Goal: Task Accomplishment & Management: Use online tool/utility

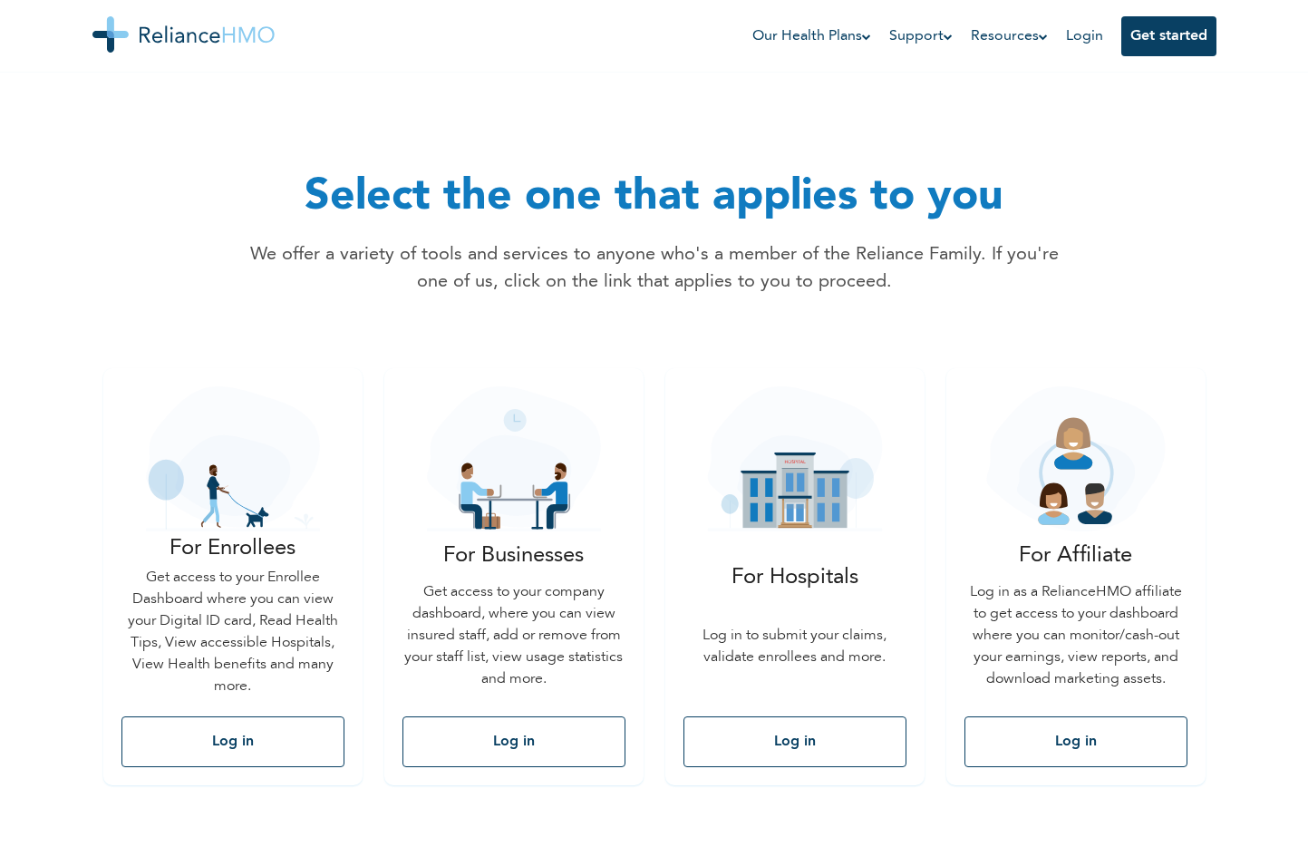
click at [1082, 36] on link "Login" at bounding box center [1084, 36] width 37 height 15
click at [1097, 42] on link "Login" at bounding box center [1084, 36] width 37 height 15
click at [1155, 38] on button "Get started" at bounding box center [1168, 36] width 95 height 40
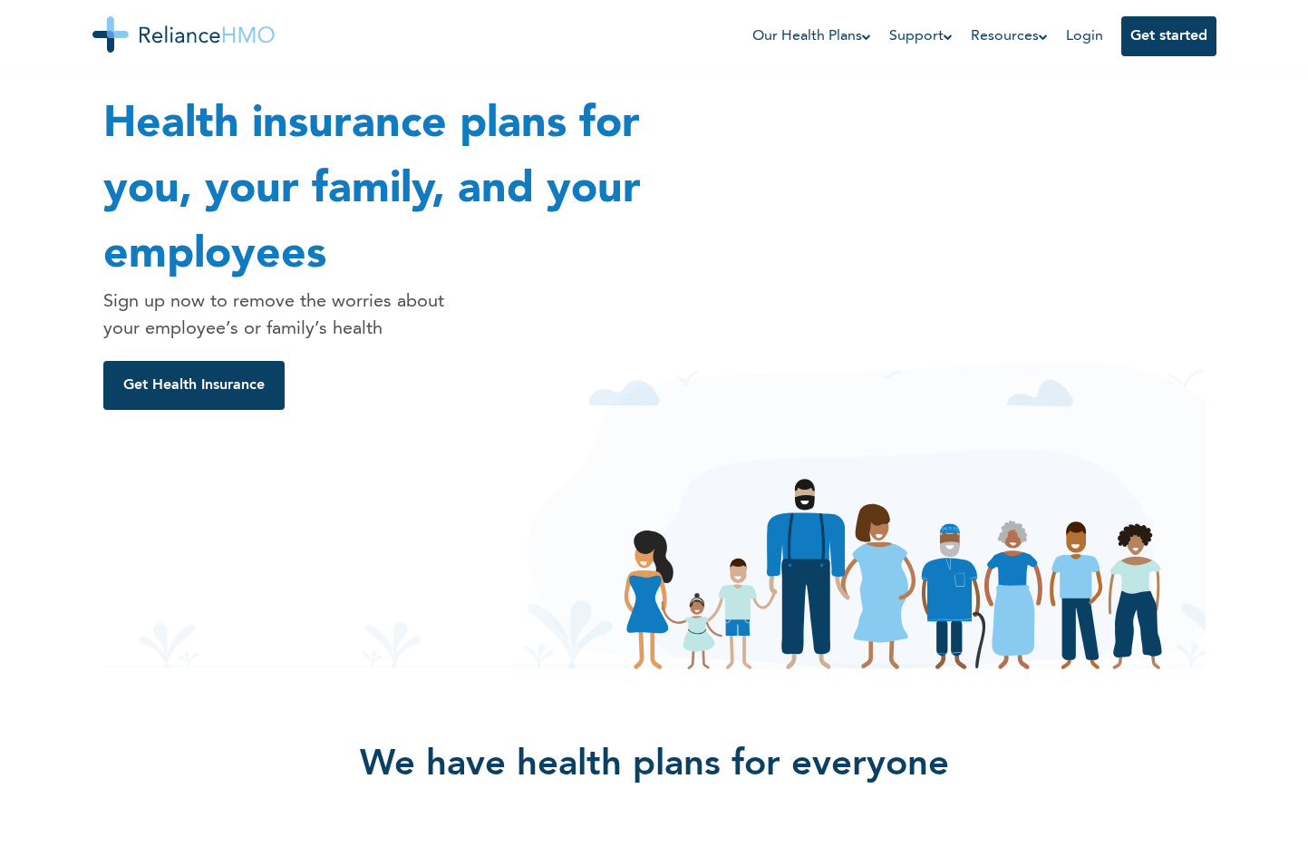
scroll to position [683, 0]
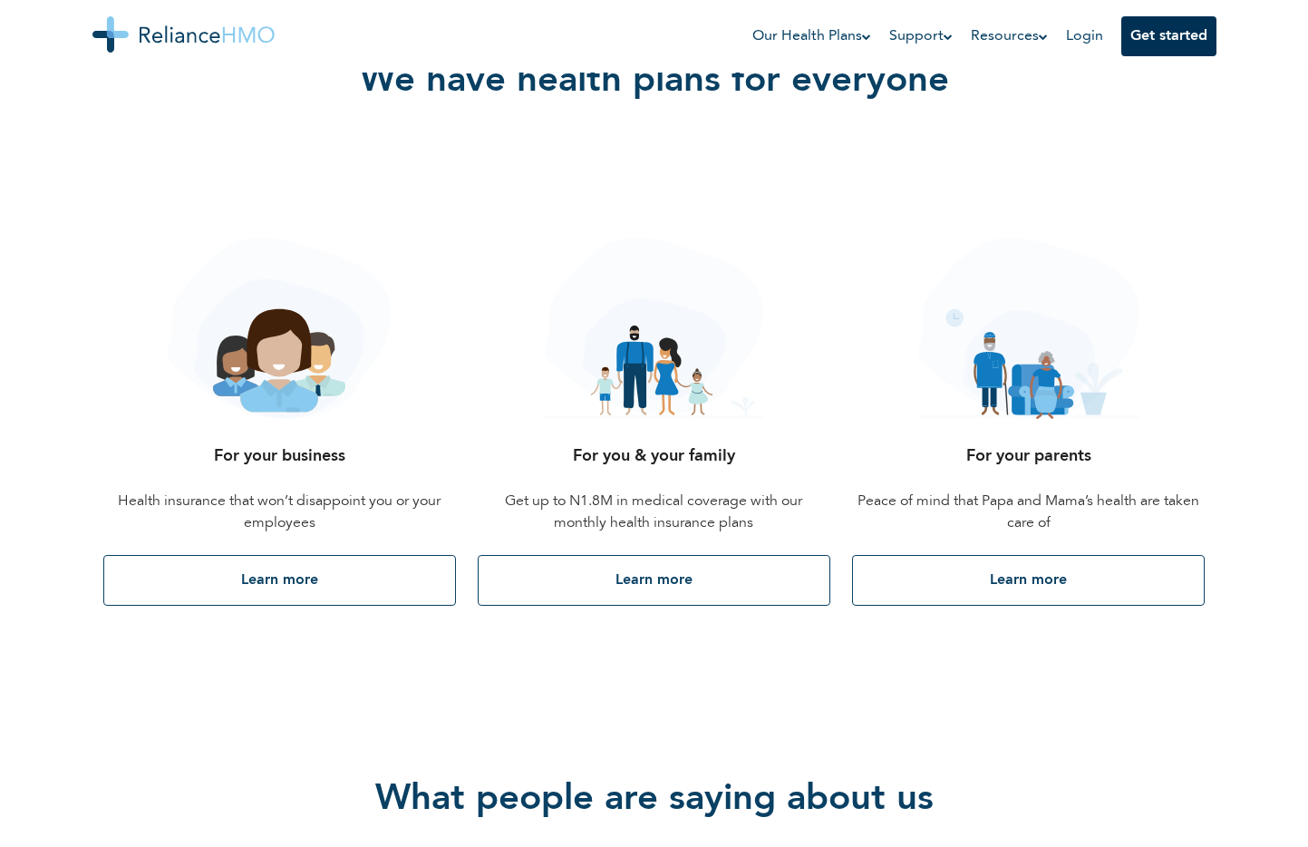
click at [1204, 28] on button "Get started" at bounding box center [1168, 36] width 95 height 40
click at [1200, 28] on button "Get started" at bounding box center [1168, 36] width 95 height 40
click at [1160, 28] on button "Get started" at bounding box center [1168, 36] width 95 height 40
click at [1072, 29] on link "Login" at bounding box center [1084, 36] width 37 height 15
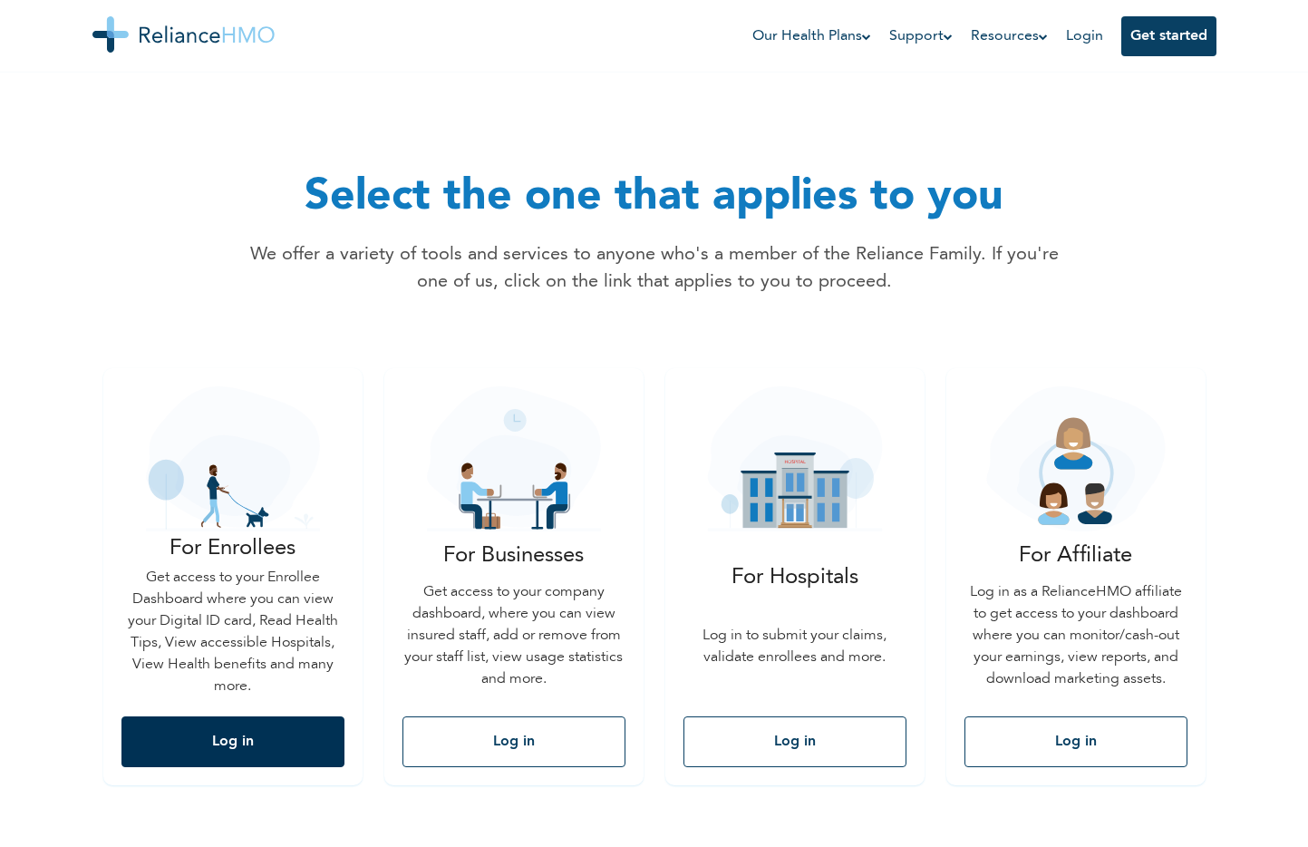
click at [167, 742] on button "Log in" at bounding box center [232, 741] width 223 height 51
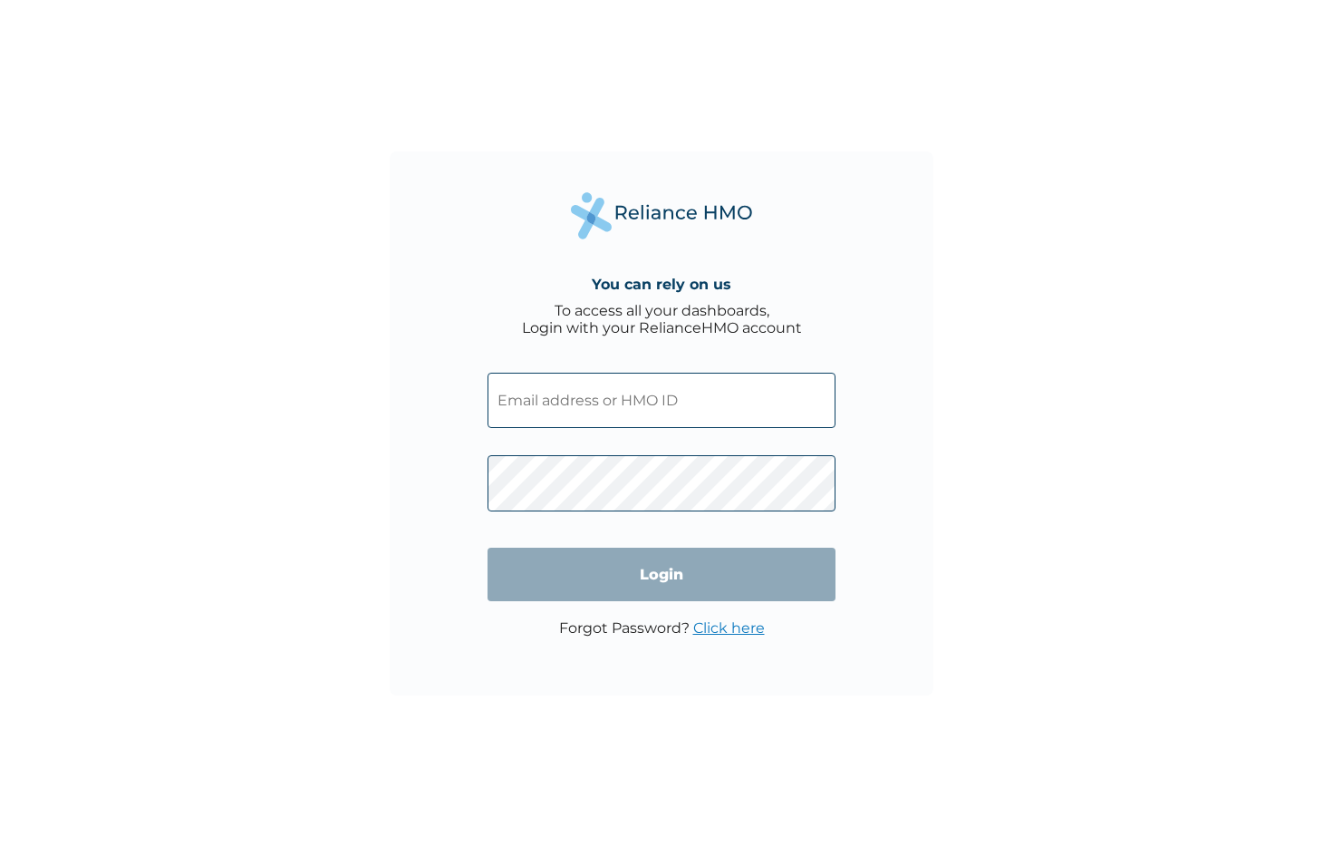
click at [595, 408] on input "text" at bounding box center [662, 400] width 348 height 55
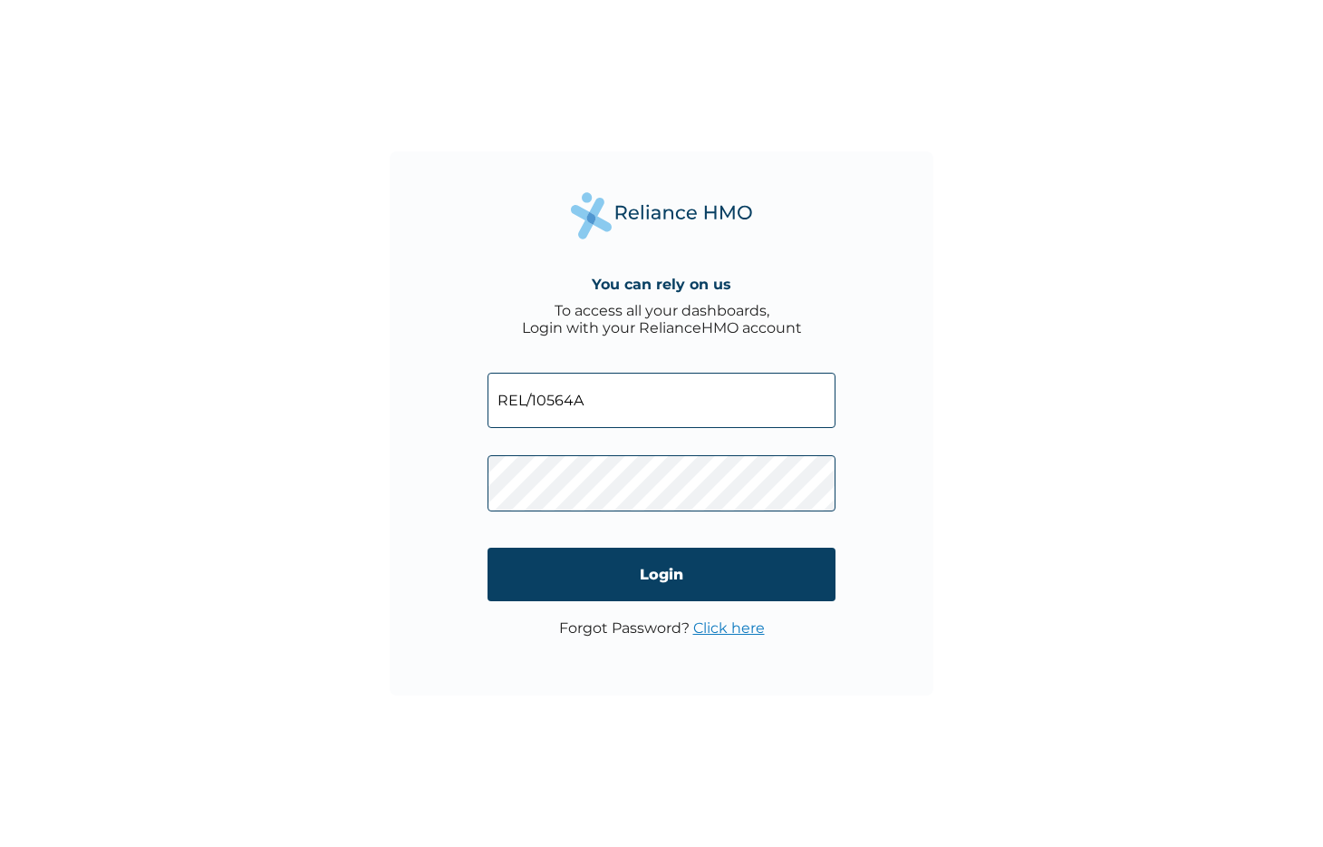
type input "REL/10564A"
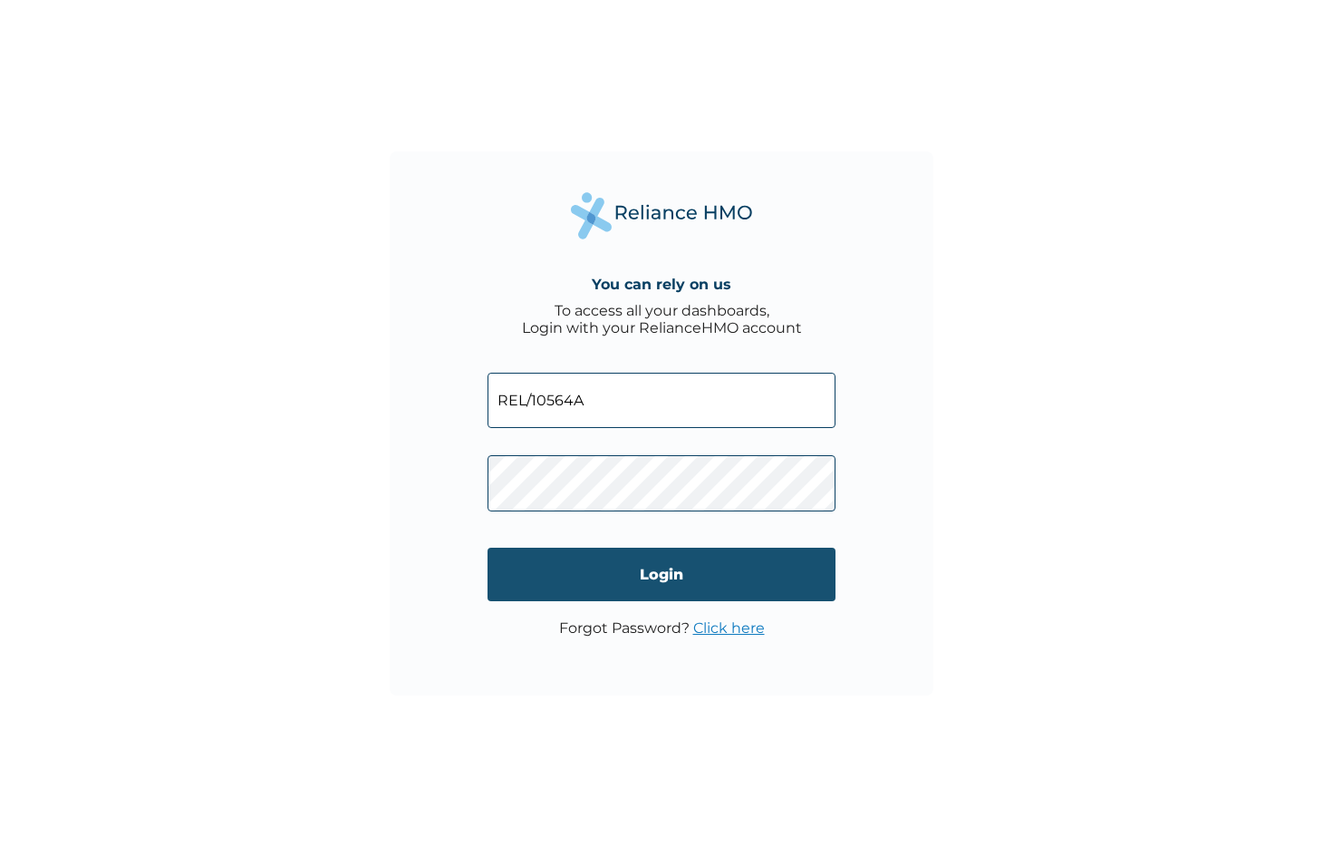
click at [625, 571] on input "Login" at bounding box center [662, 573] width 348 height 53
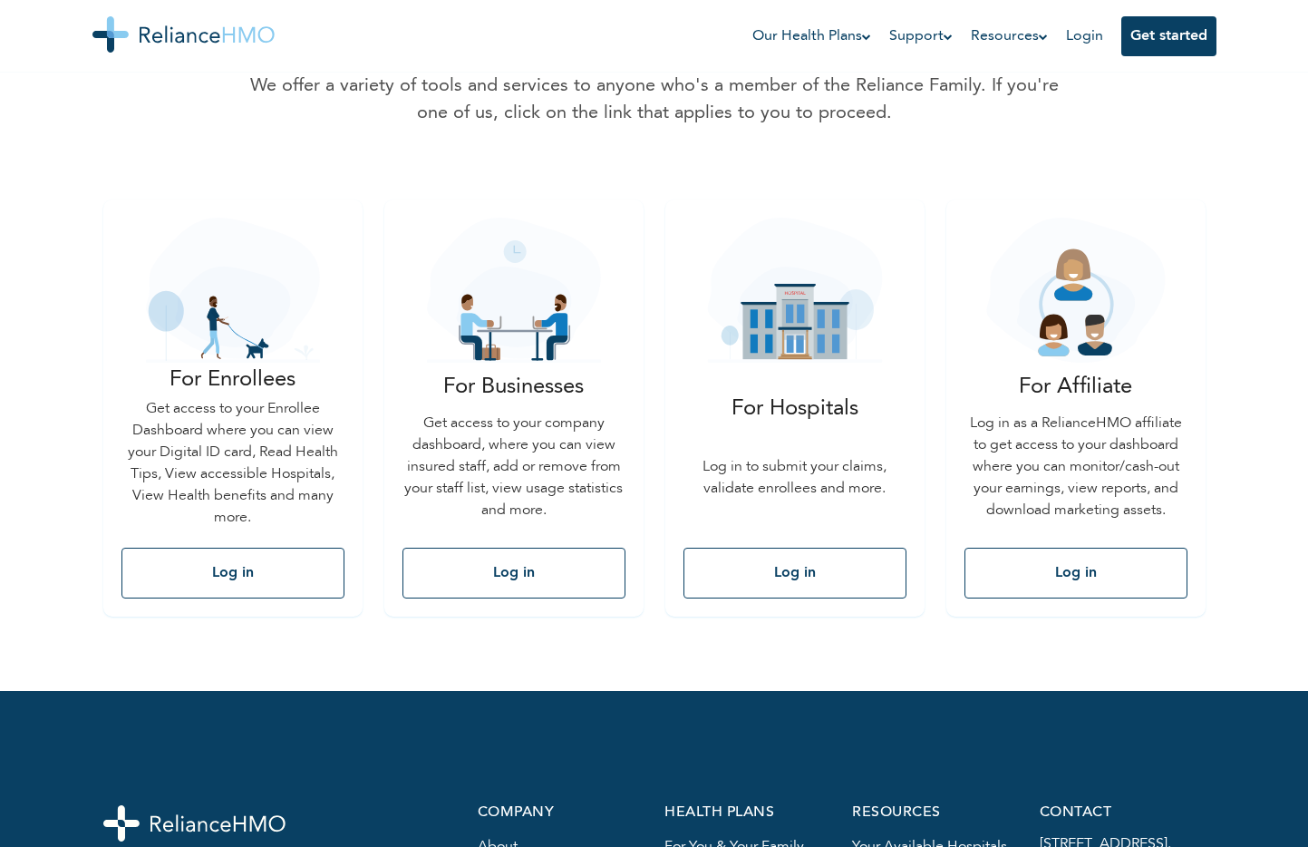
scroll to position [254, 0]
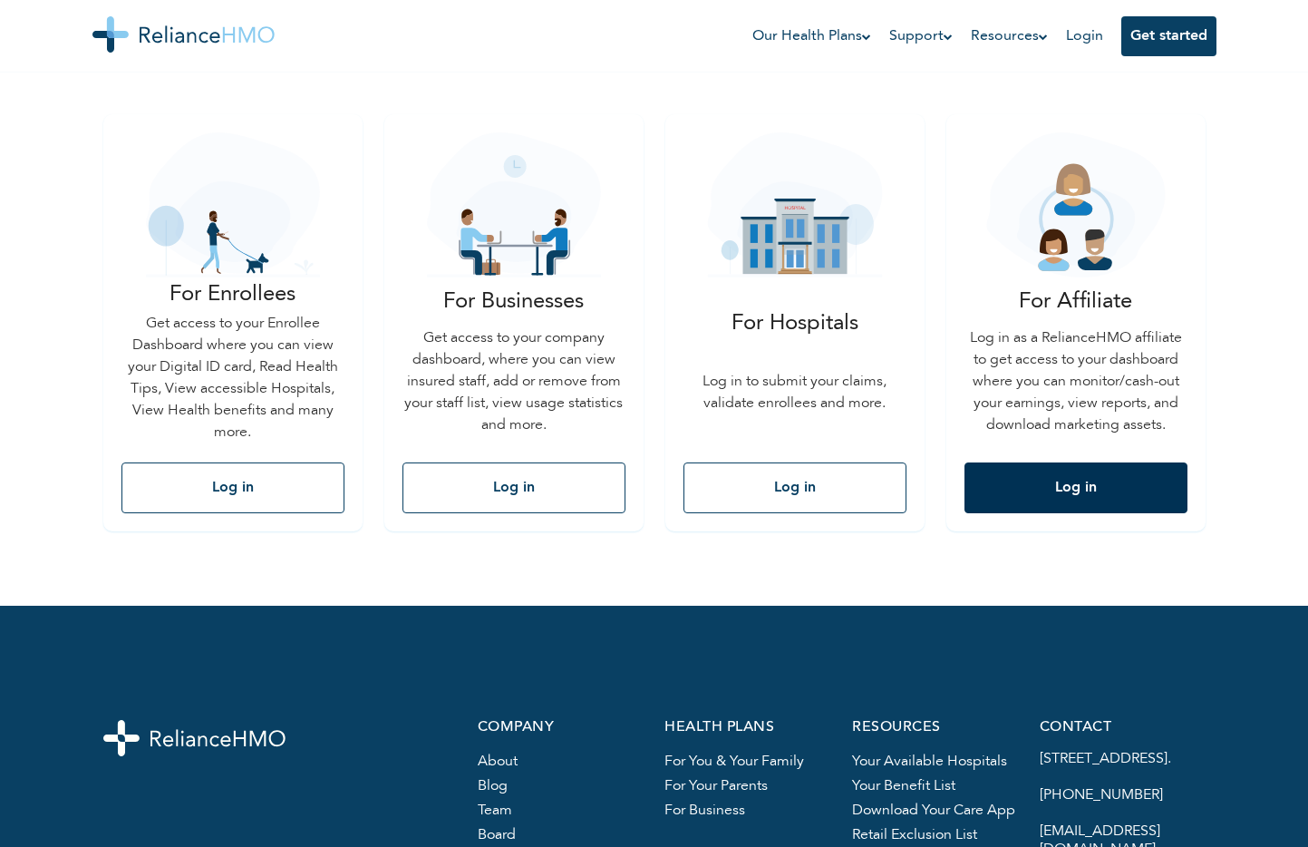
click at [1050, 484] on button "Log in" at bounding box center [1075, 487] width 223 height 51
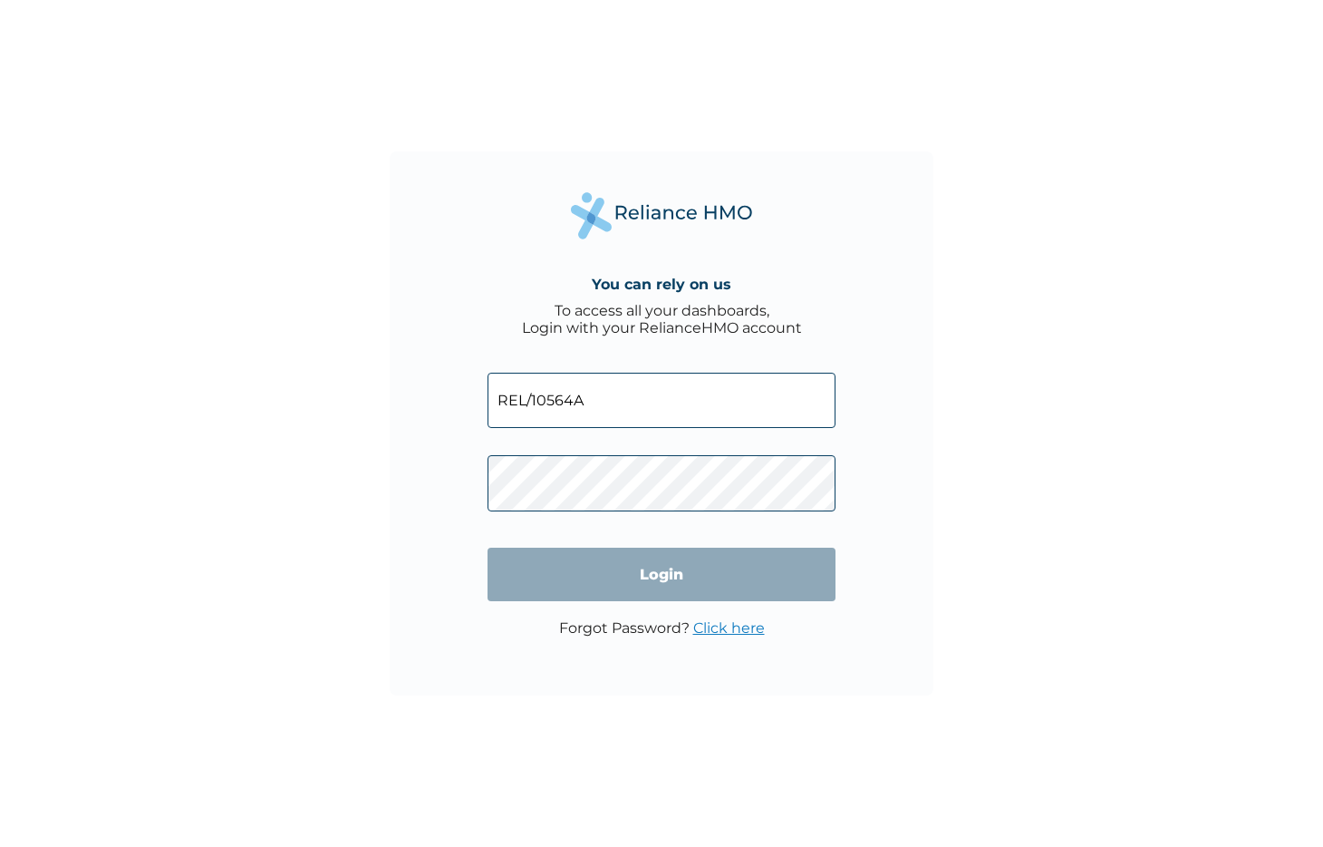
click at [615, 398] on input "REL/10564A" at bounding box center [662, 400] width 348 height 55
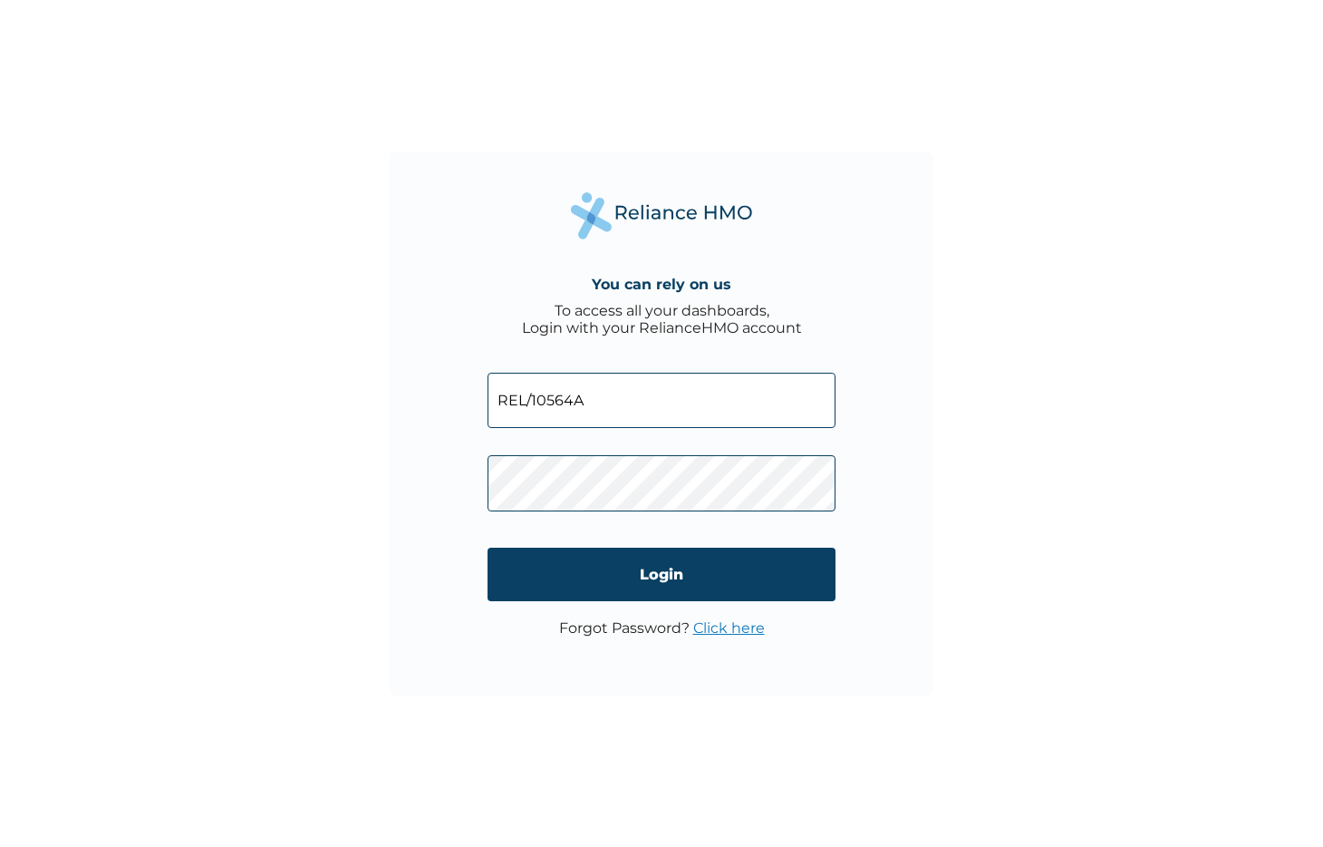
type input "[EMAIL_ADDRESS][DOMAIN_NAME]"
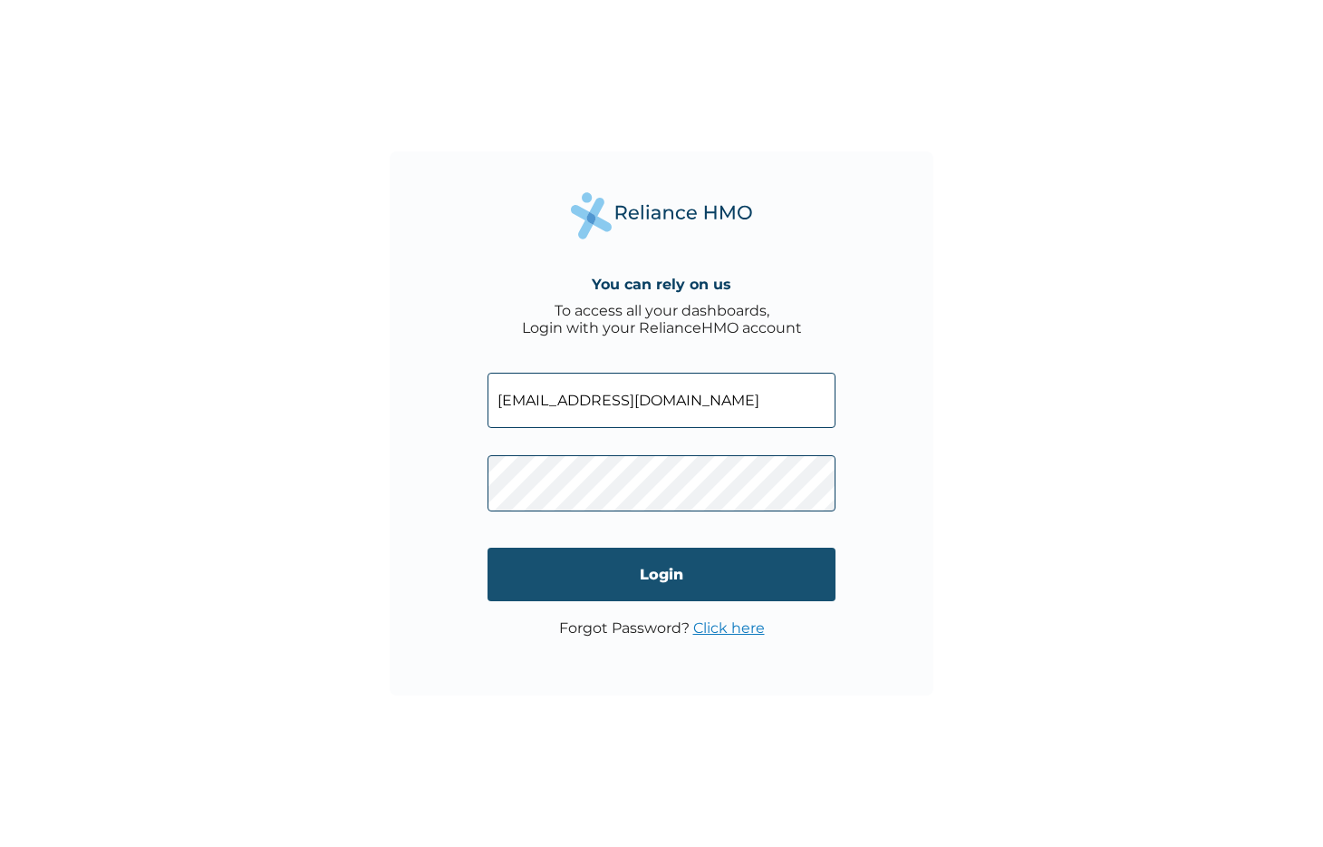
click at [597, 587] on input "Login" at bounding box center [662, 573] width 348 height 53
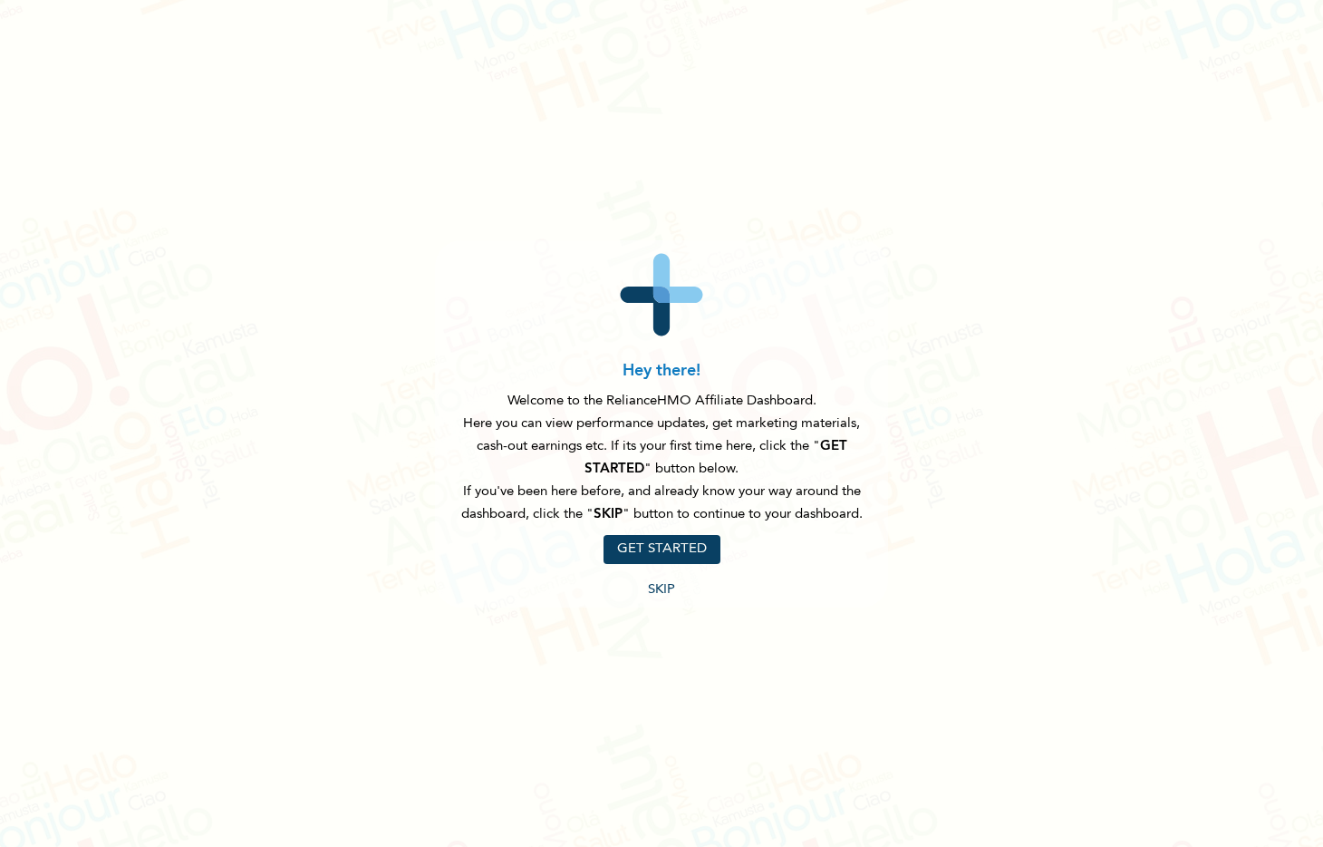
click at [664, 593] on button "SKIP" at bounding box center [661, 590] width 27 height 16
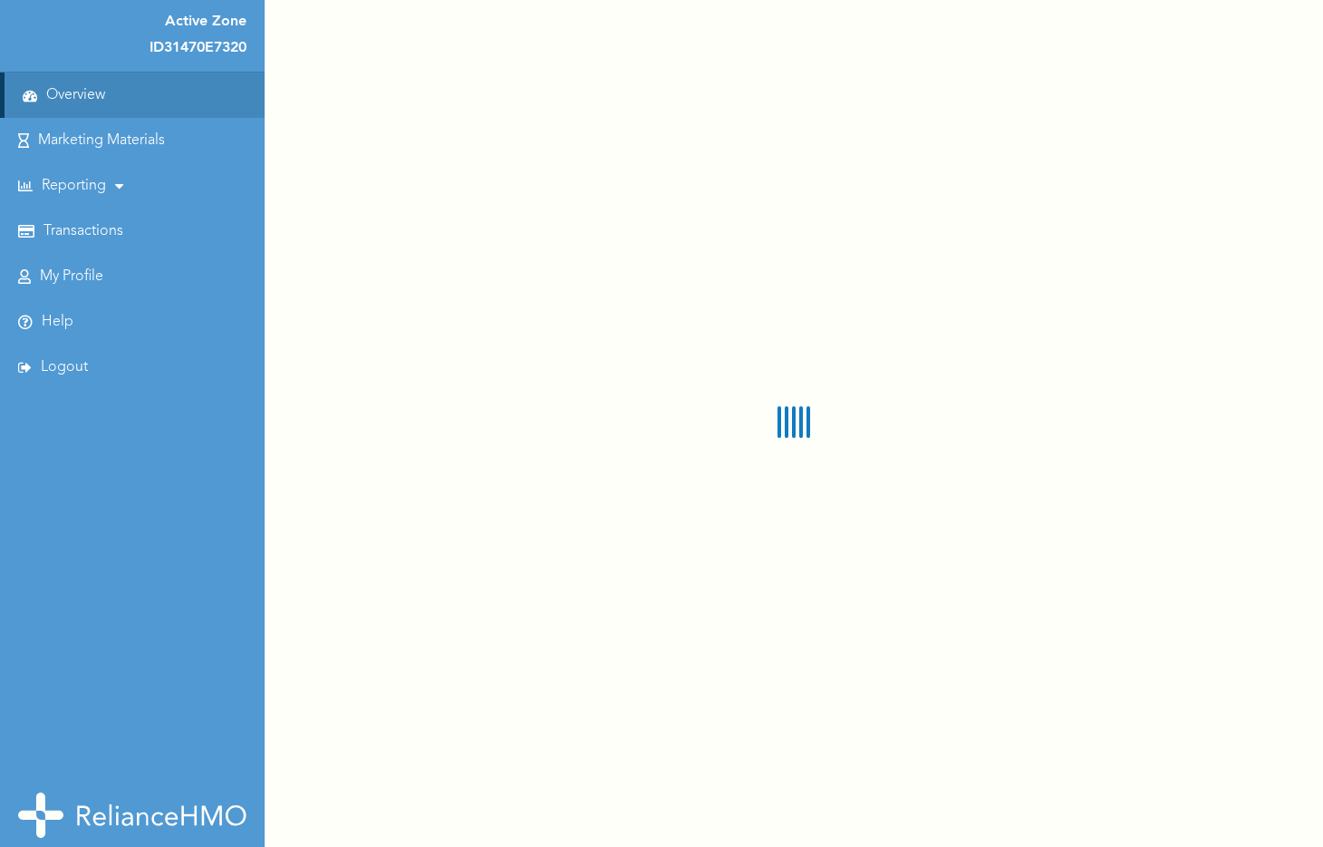
click at [75, 271] on link "My Profile" at bounding box center [71, 276] width 63 height 17
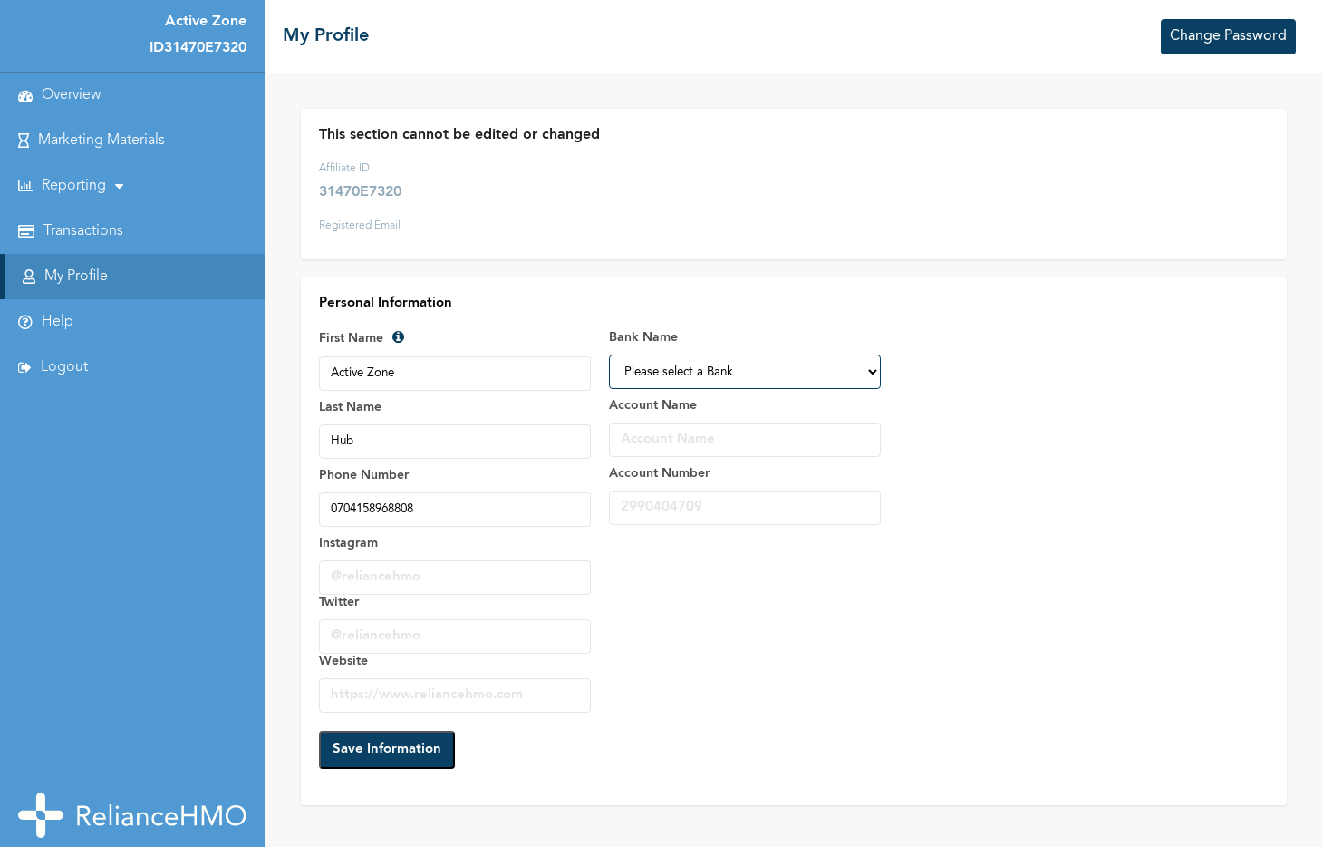
click at [73, 92] on link "Overview" at bounding box center [71, 95] width 59 height 17
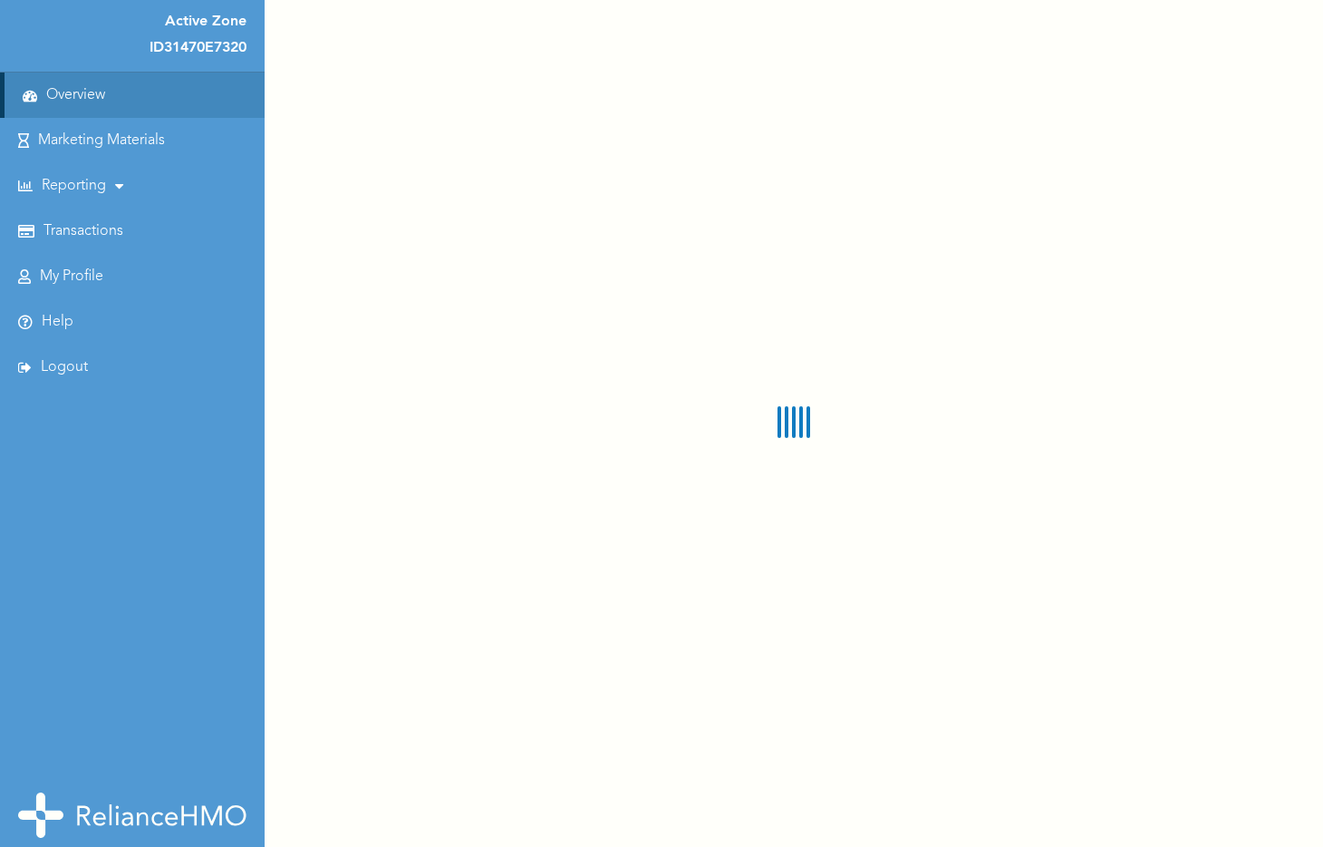
click at [69, 347] on li "Logout" at bounding box center [132, 366] width 265 height 45
click at [61, 373] on link "Logout" at bounding box center [64, 367] width 47 height 17
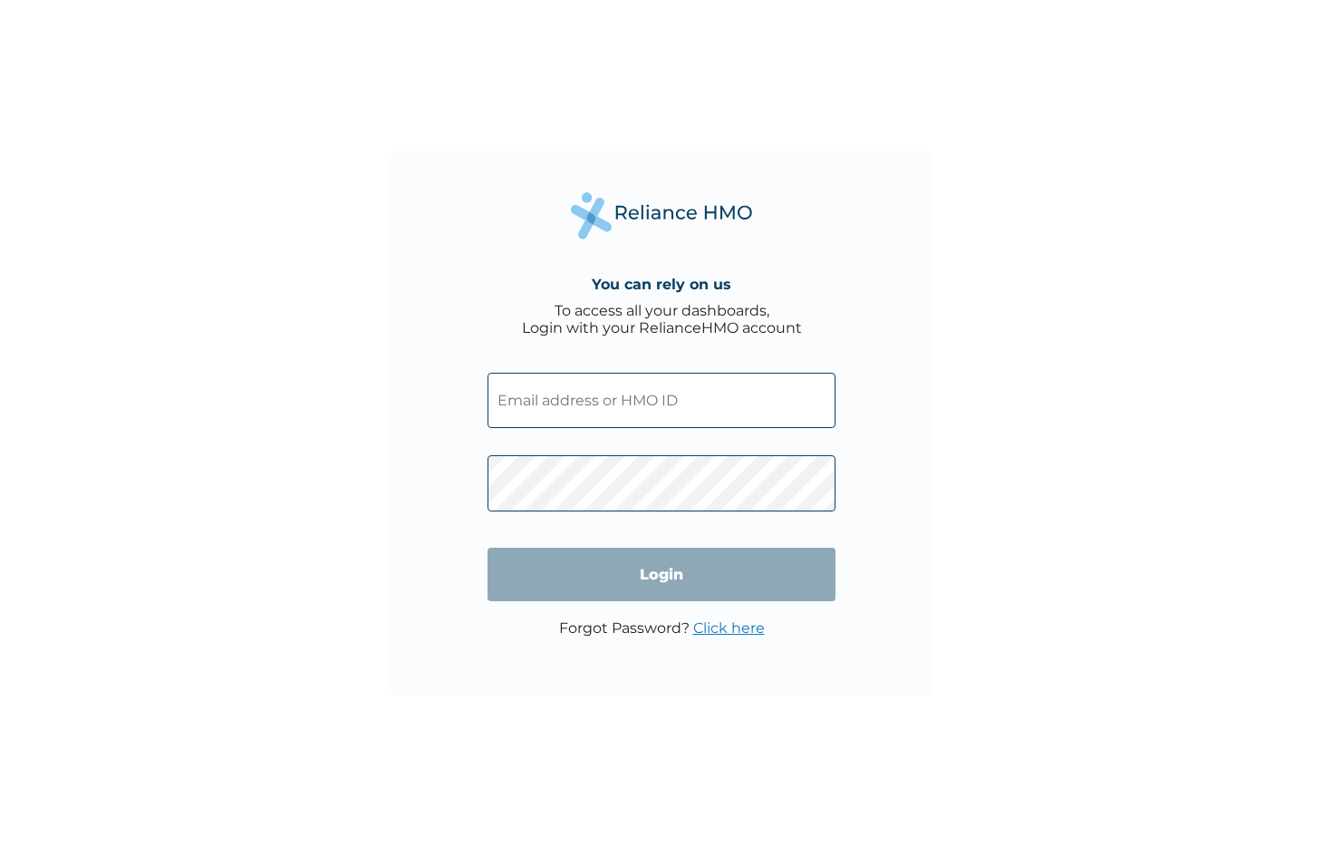
type input "[EMAIL_ADDRESS][DOMAIN_NAME]"
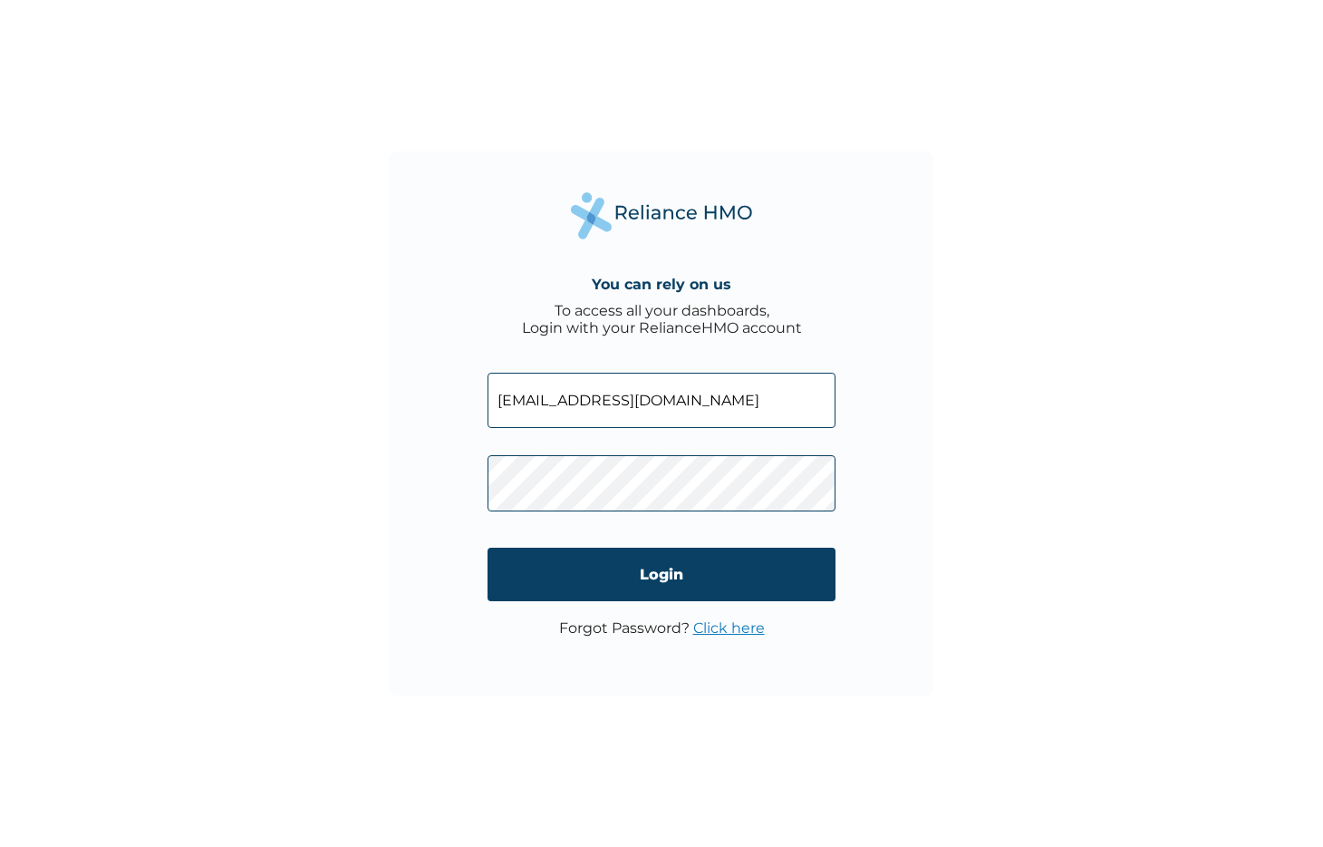
click at [677, 565] on input "Login" at bounding box center [662, 573] width 348 height 53
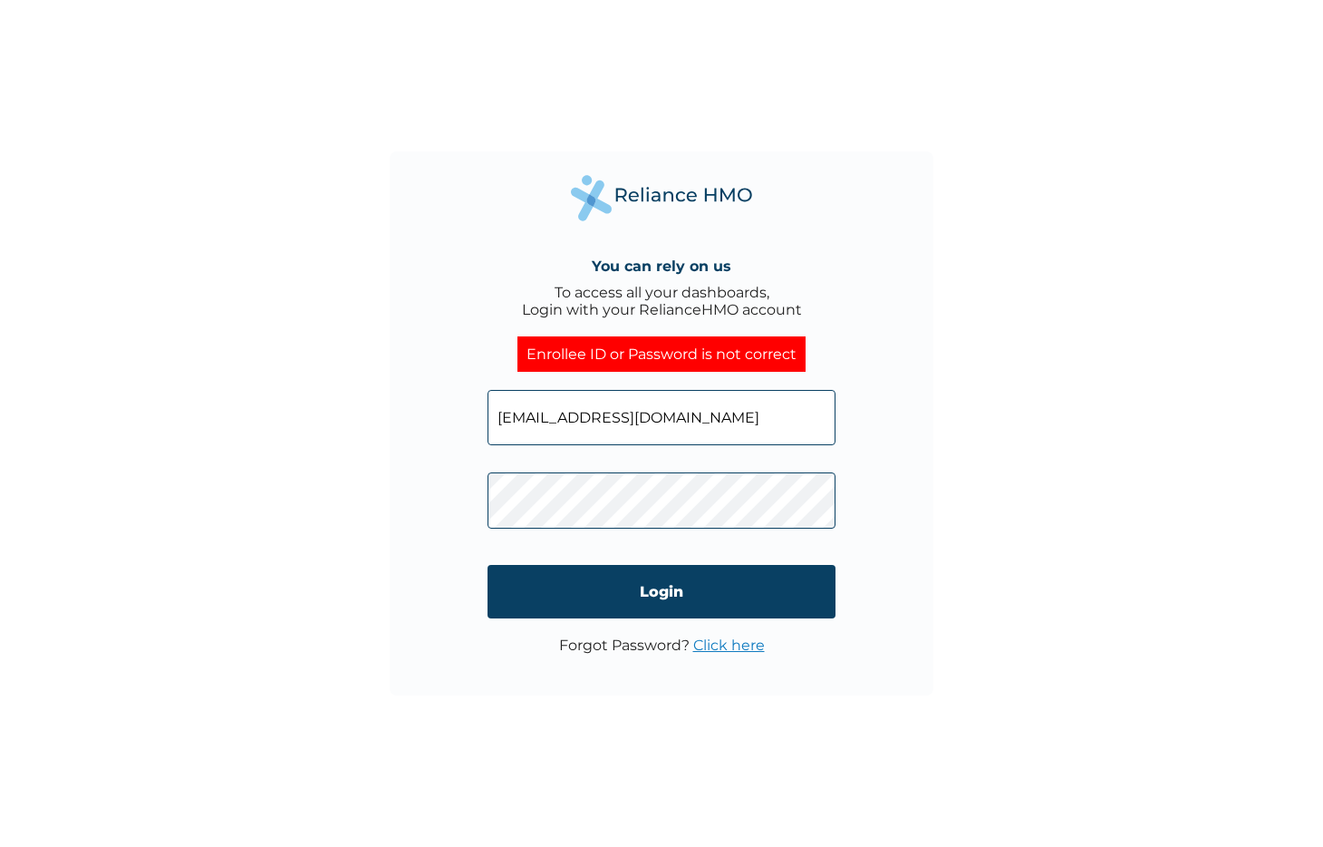
click at [683, 413] on input "support@activezone.ng" at bounding box center [662, 417] width 348 height 55
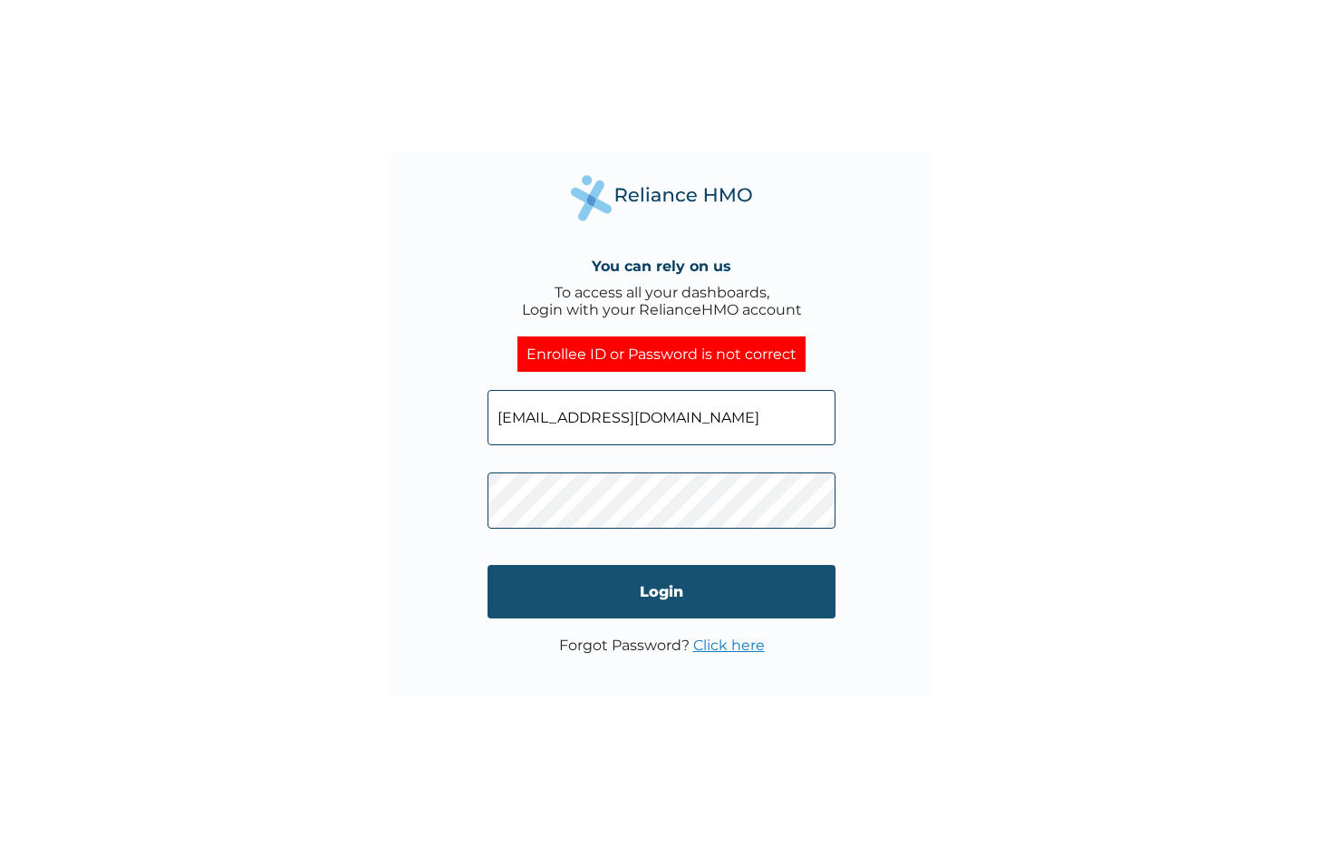
click at [668, 574] on input "Login" at bounding box center [662, 591] width 348 height 53
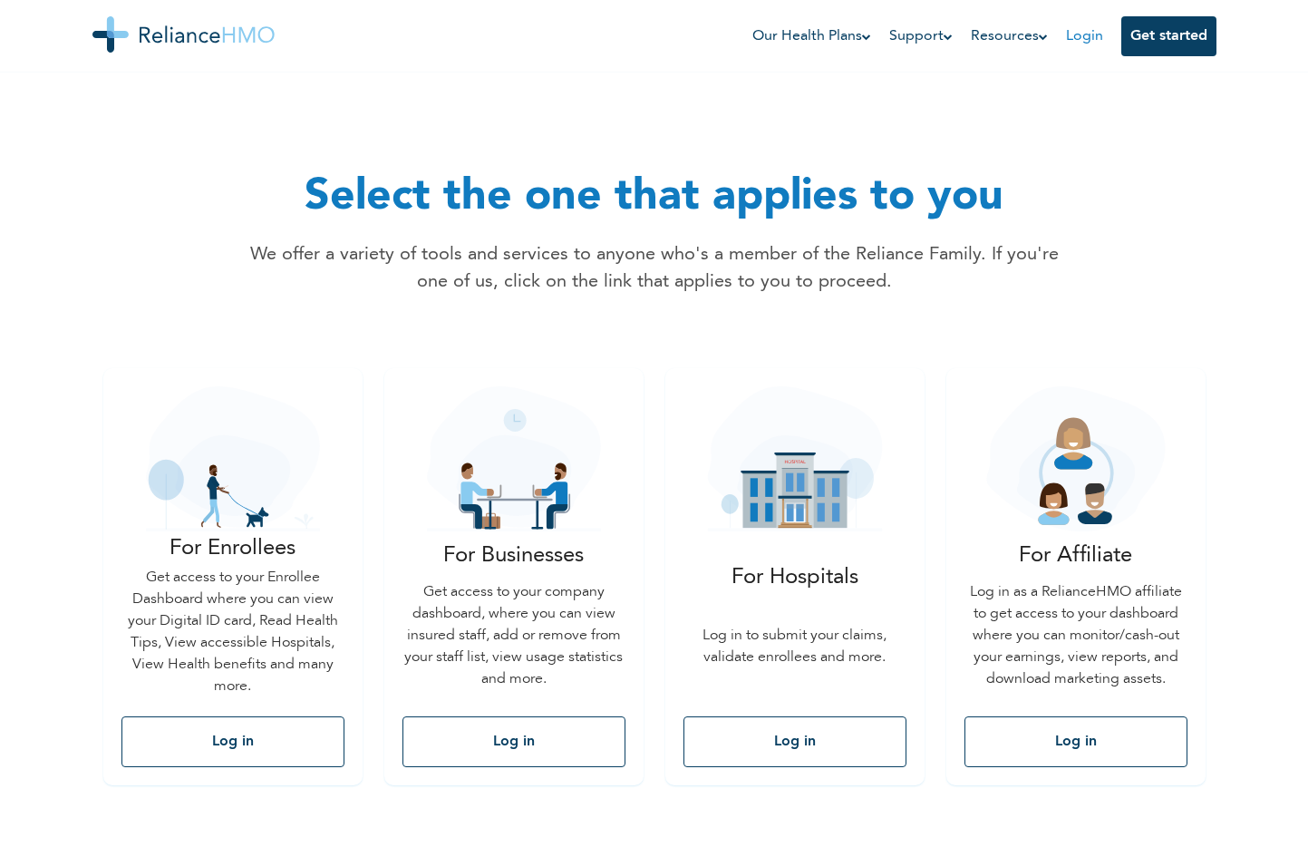
click at [1089, 34] on link "Login" at bounding box center [1084, 36] width 37 height 15
click at [1156, 46] on button "Get started" at bounding box center [1168, 36] width 95 height 40
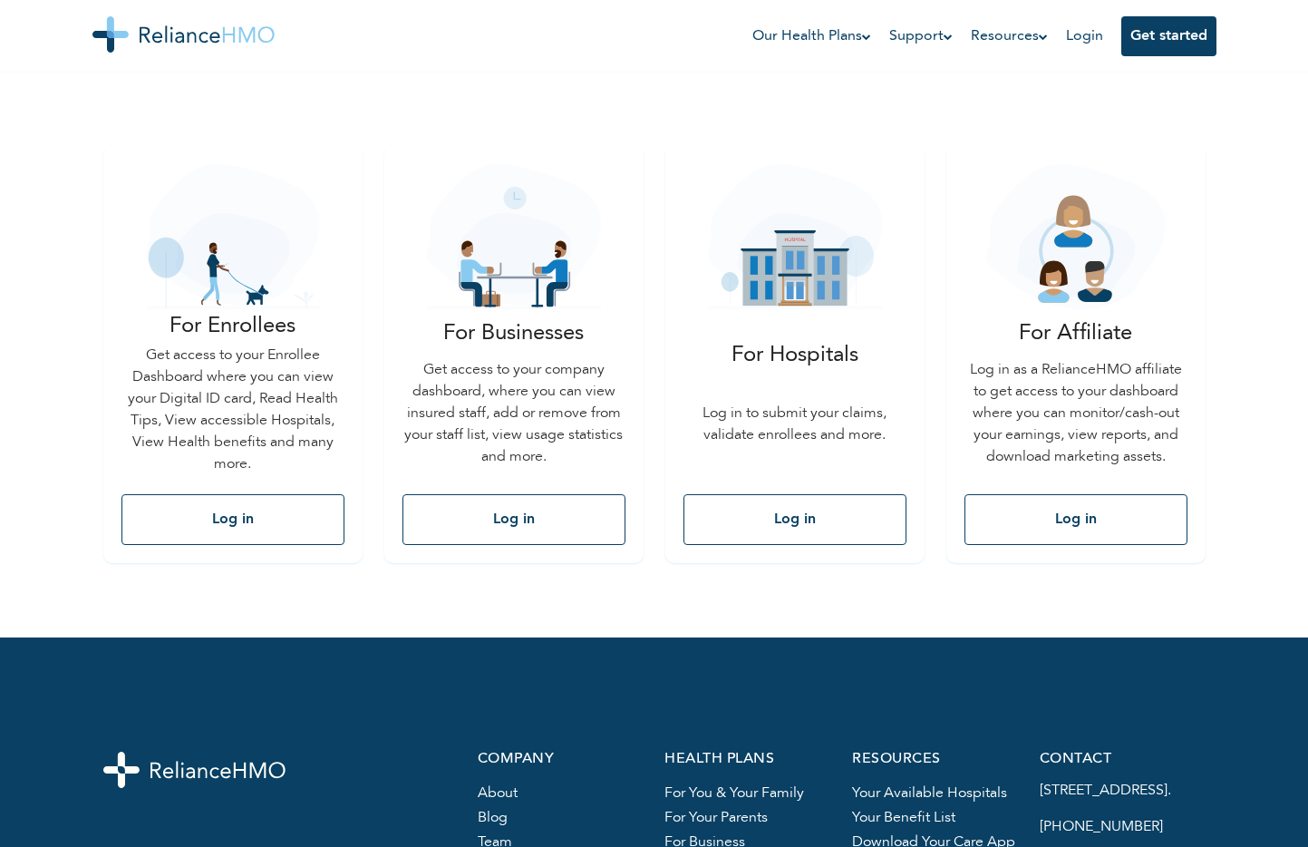
scroll to position [254, 0]
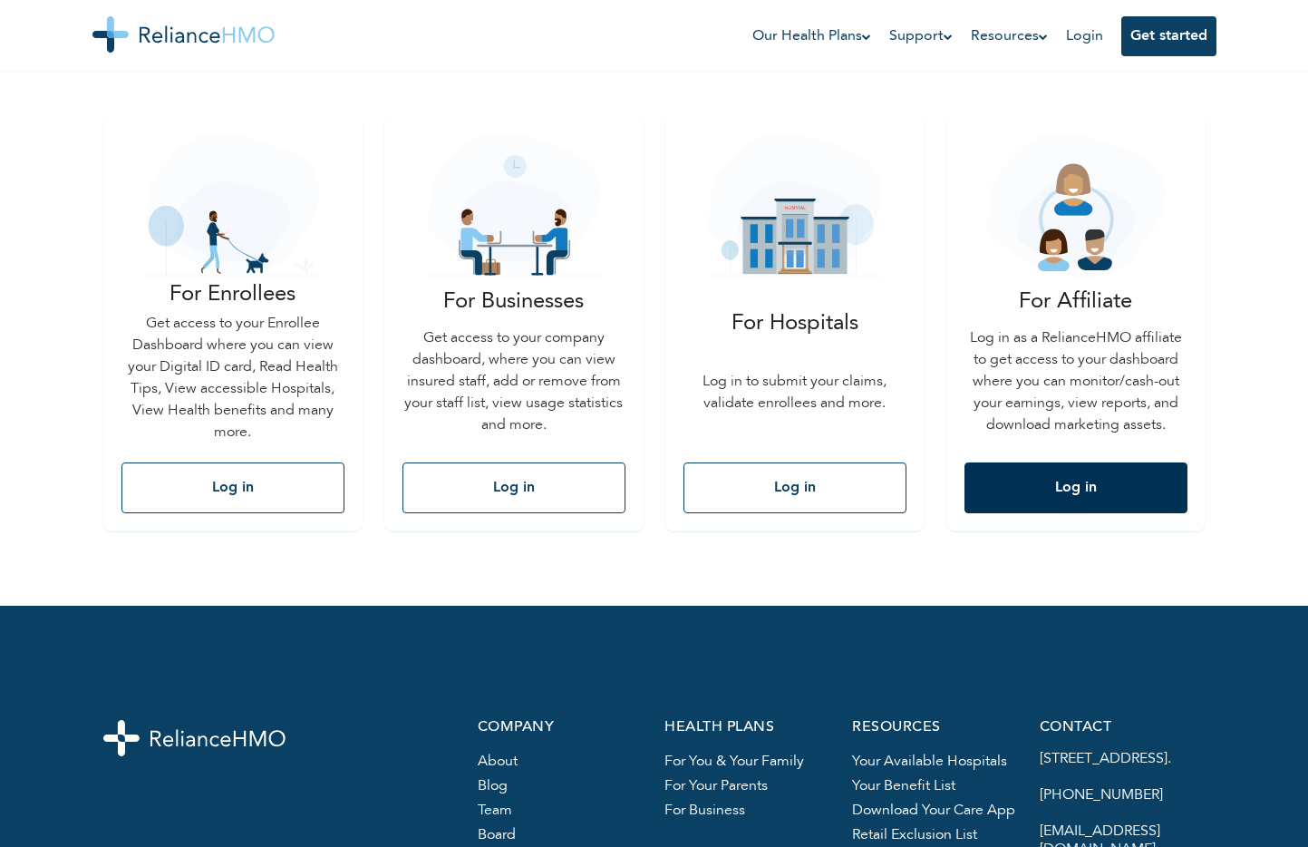
click at [1065, 500] on button "Log in" at bounding box center [1075, 487] width 223 height 51
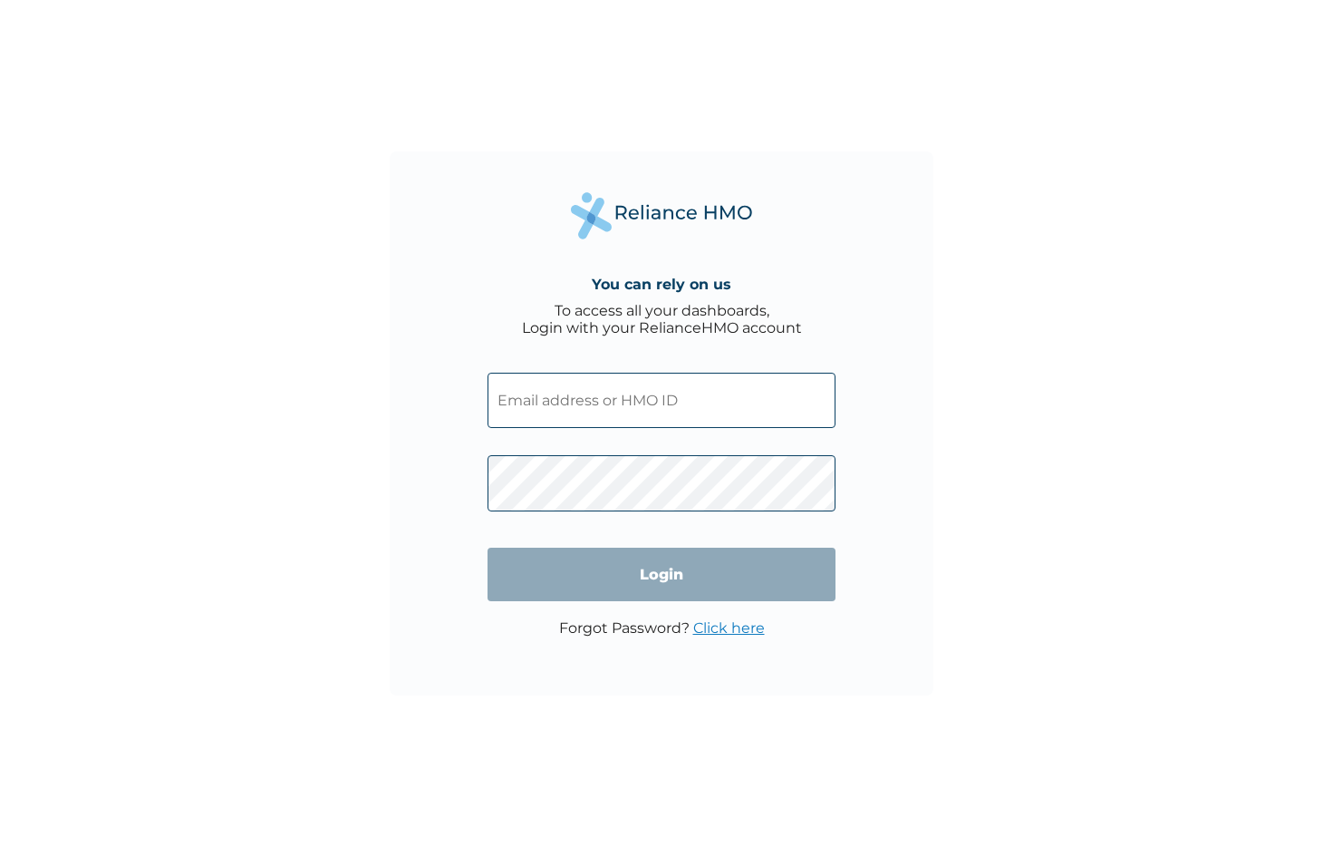
type input "[EMAIL_ADDRESS][DOMAIN_NAME]"
drag, startPoint x: 666, startPoint y: 542, endPoint x: 668, endPoint y: 568, distance: 26.3
click at [669, 569] on input "Login" at bounding box center [662, 573] width 348 height 53
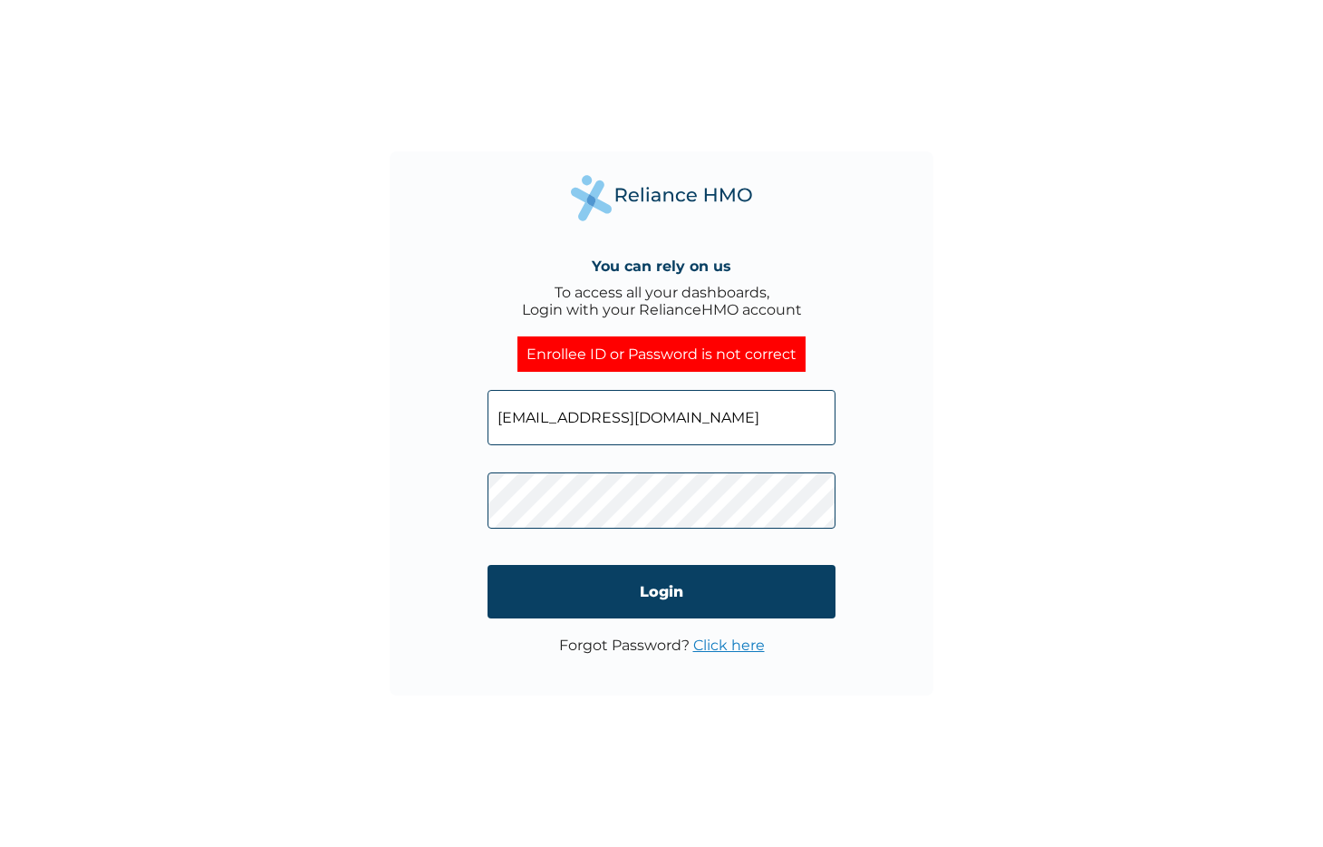
click at [702, 422] on input "support@activezone.ng" at bounding box center [662, 417] width 348 height 55
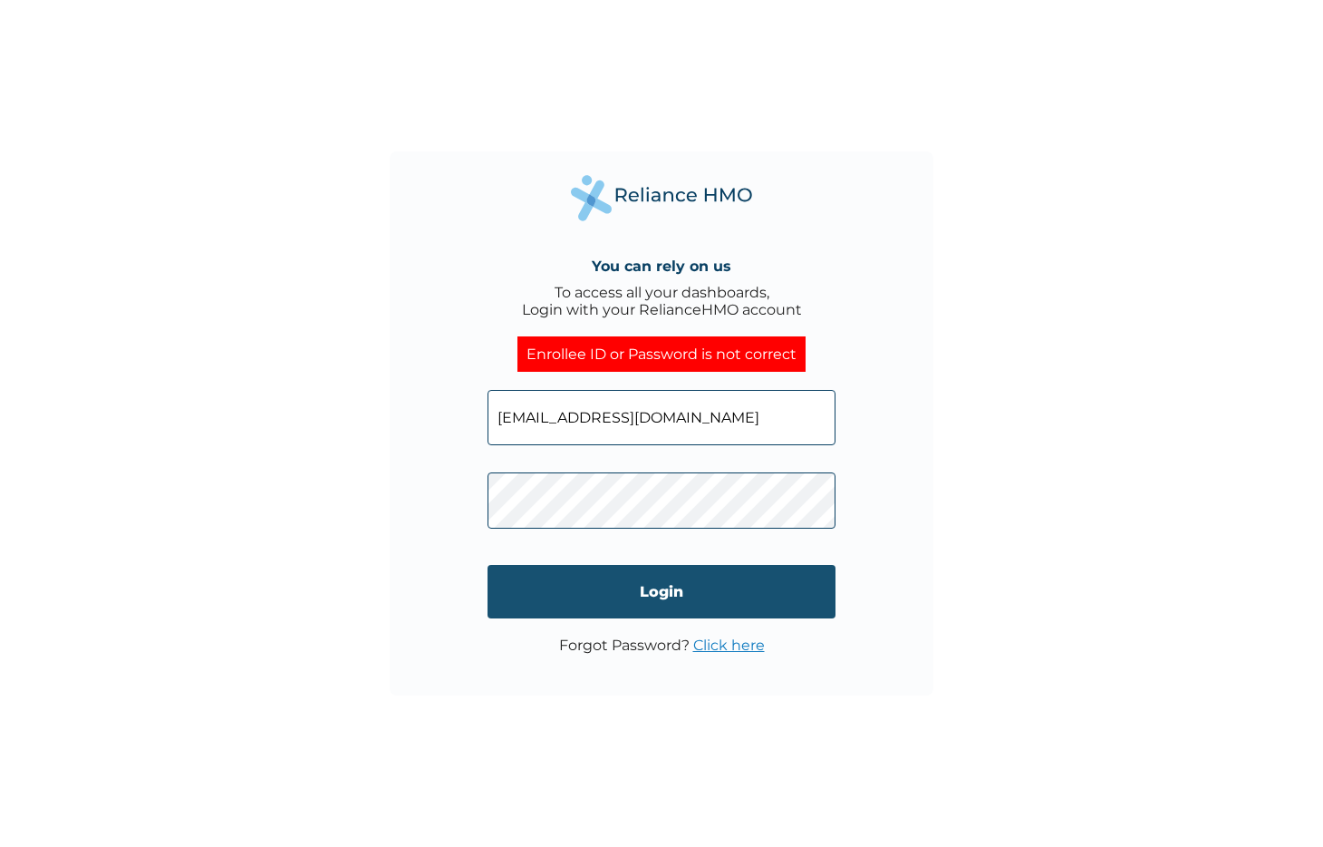
click at [707, 583] on input "Login" at bounding box center [662, 591] width 348 height 53
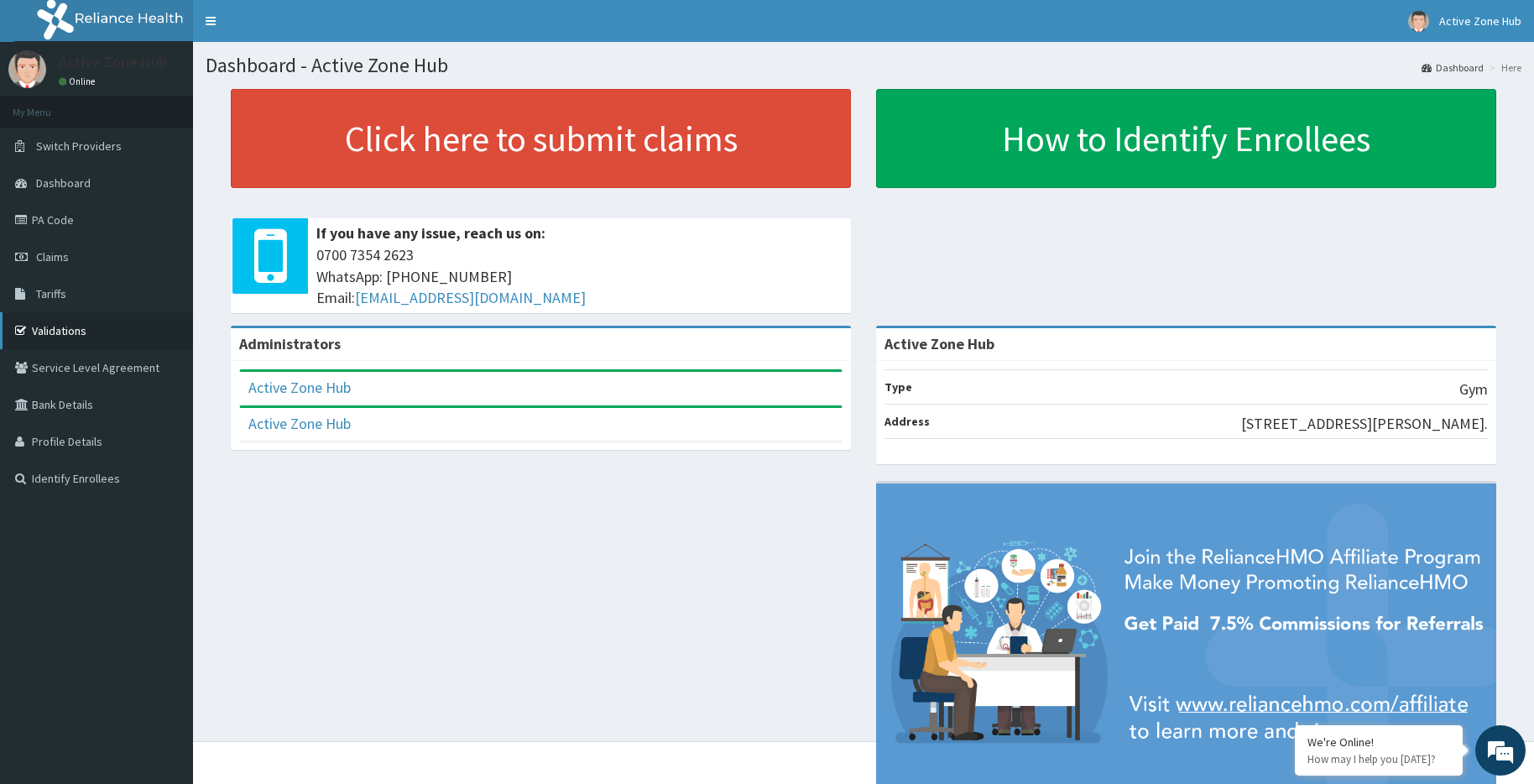
click at [44, 336] on link "Validations" at bounding box center [96, 330] width 193 height 37
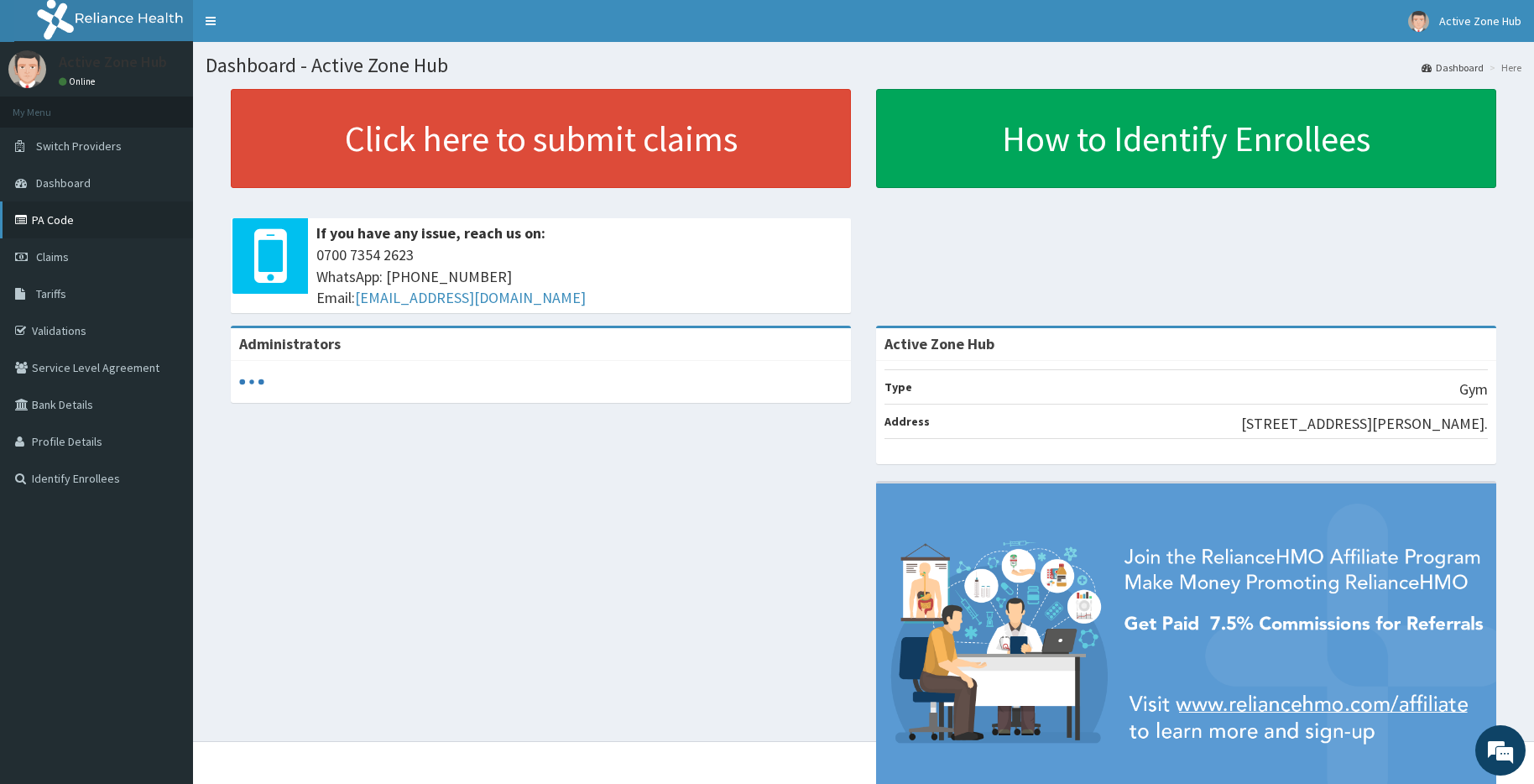
click at [123, 222] on link "PA Code" at bounding box center [96, 220] width 193 height 37
